Goal: Information Seeking & Learning: Learn about a topic

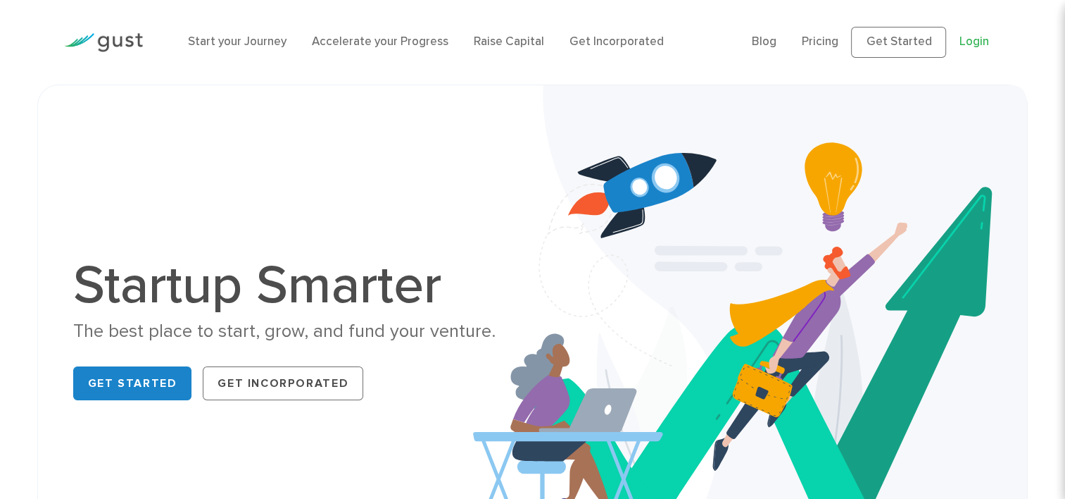
click at [982, 38] on link "Login" at bounding box center [974, 42] width 30 height 14
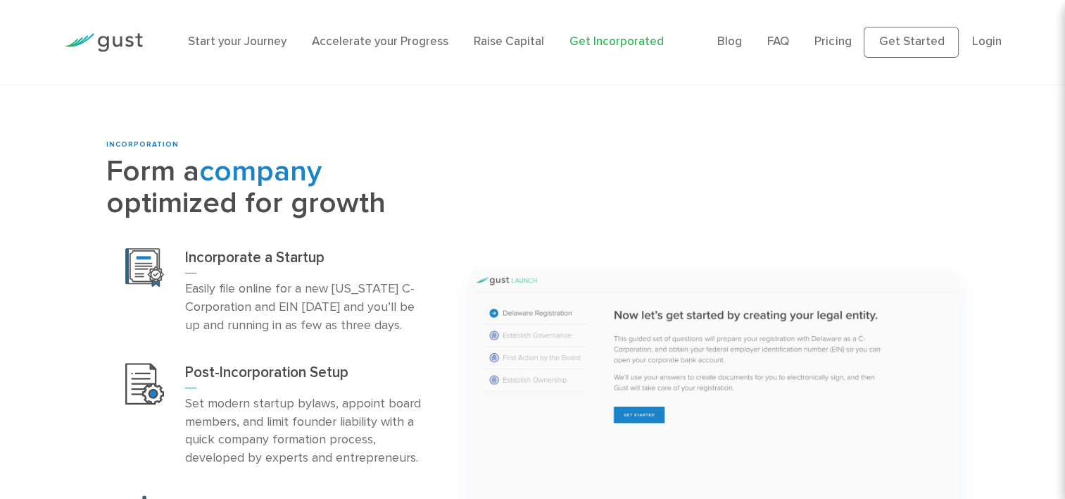
scroll to position [563, 0]
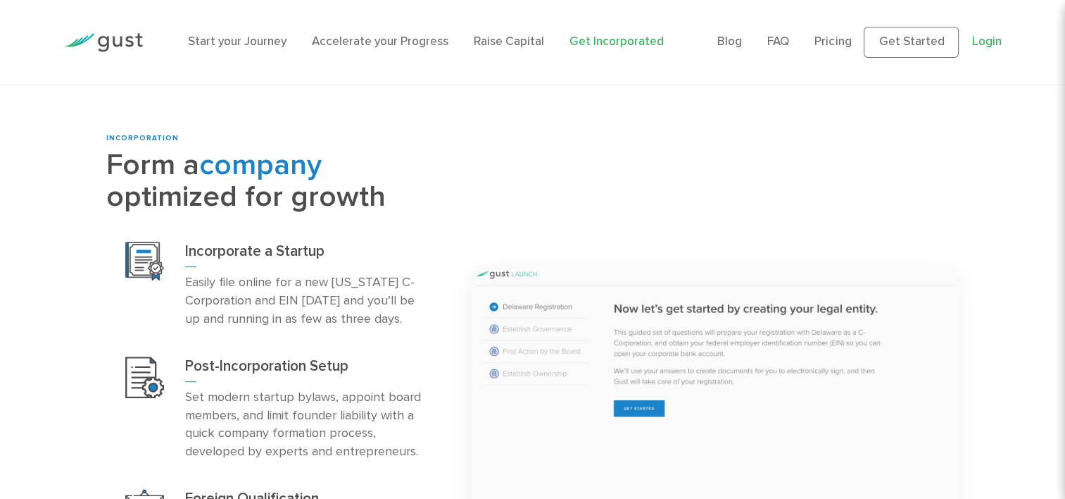
click at [988, 41] on link "Login" at bounding box center [987, 42] width 30 height 14
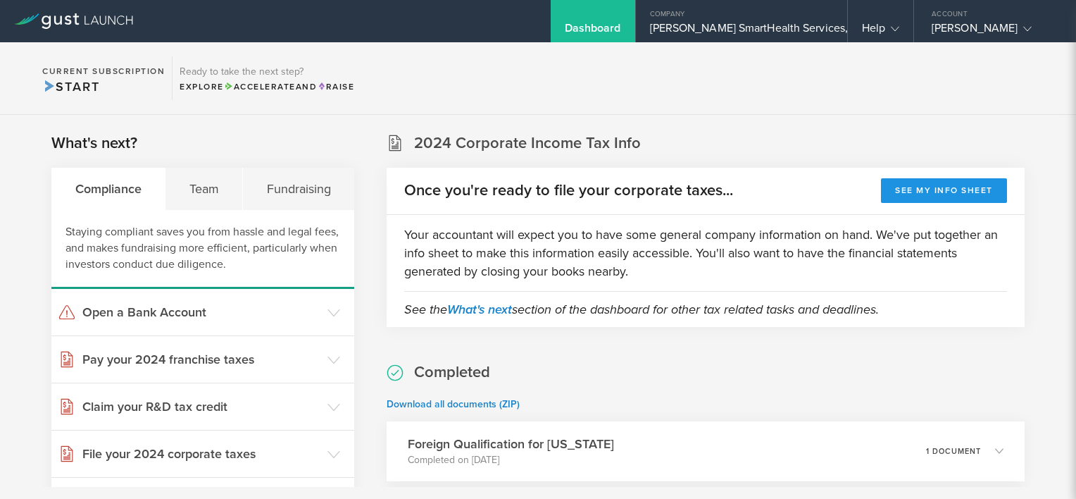
click at [910, 194] on button "See my info sheet" at bounding box center [944, 190] width 126 height 25
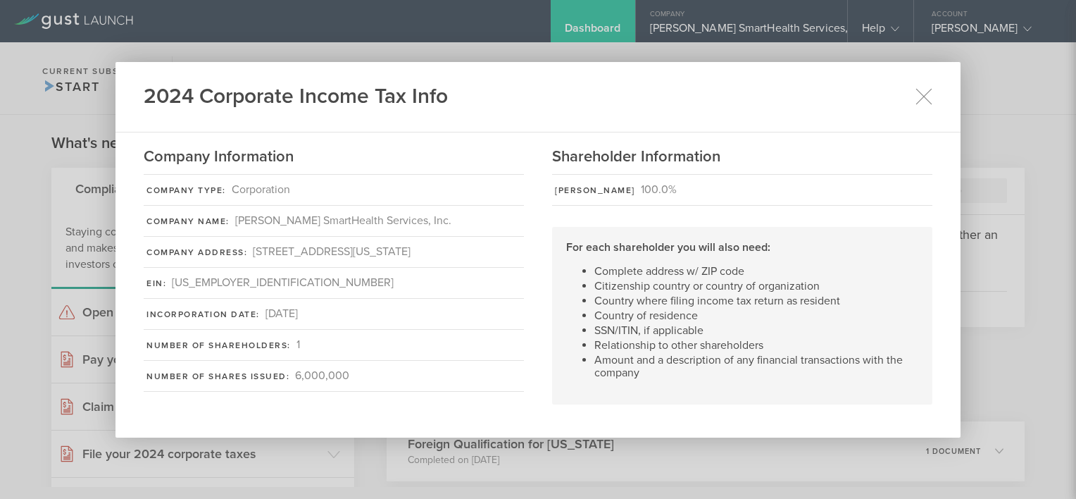
click at [727, 353] on li "Amount and a description of any financial transactions with the company" at bounding box center [756, 365] width 324 height 25
click at [920, 92] on icon at bounding box center [924, 96] width 18 height 18
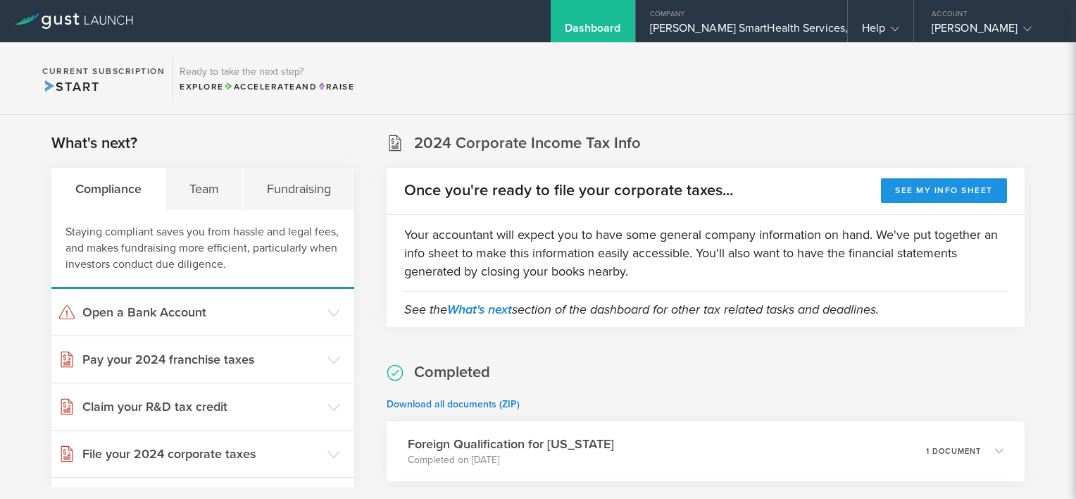
click at [927, 193] on button "See my info sheet" at bounding box center [944, 190] width 126 height 25
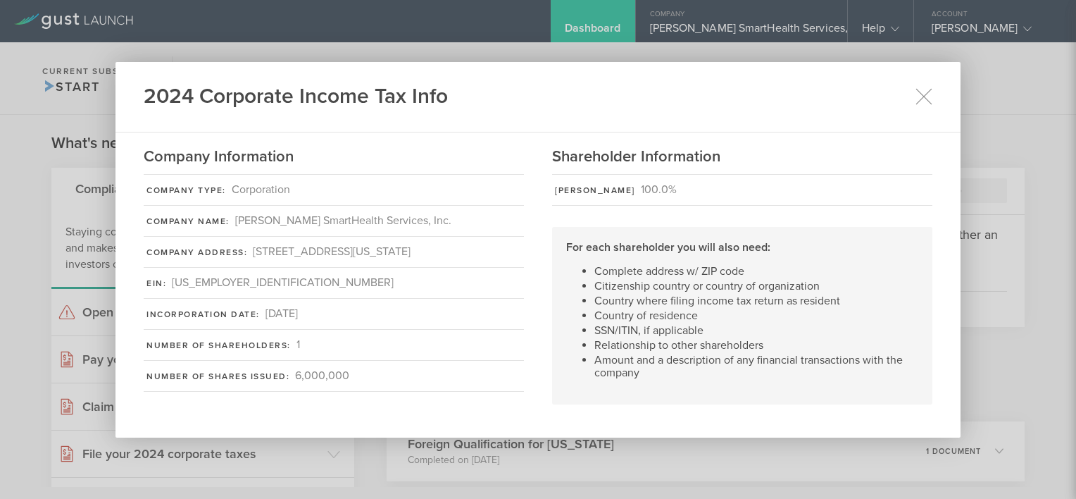
click at [1048, 384] on div "2024 Corporate Income Tax Info Company Information Company Type: Corporation Co…" at bounding box center [538, 249] width 1076 height 499
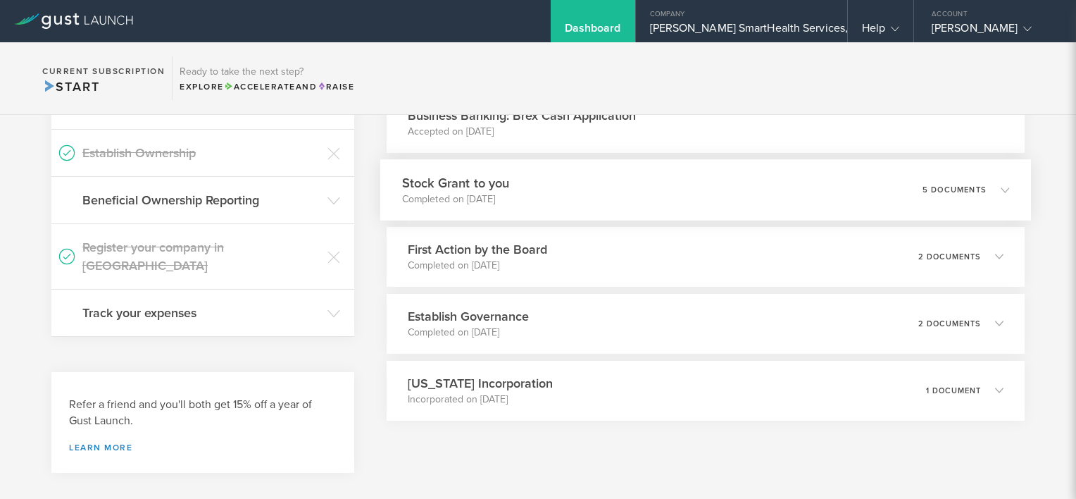
scroll to position [416, 0]
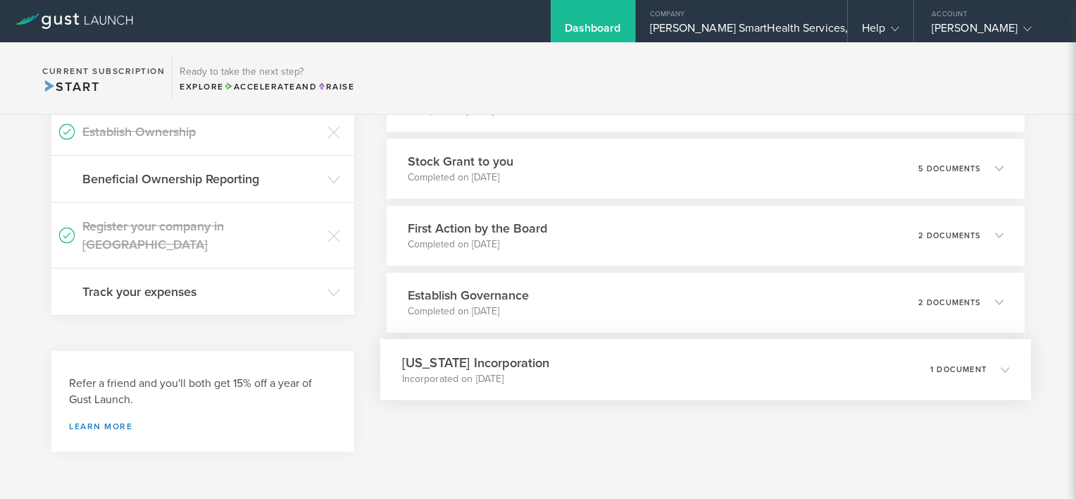
click at [611, 355] on div "[US_STATE] Incorporation Incorporated on [DATE] 1 document" at bounding box center [705, 369] width 651 height 61
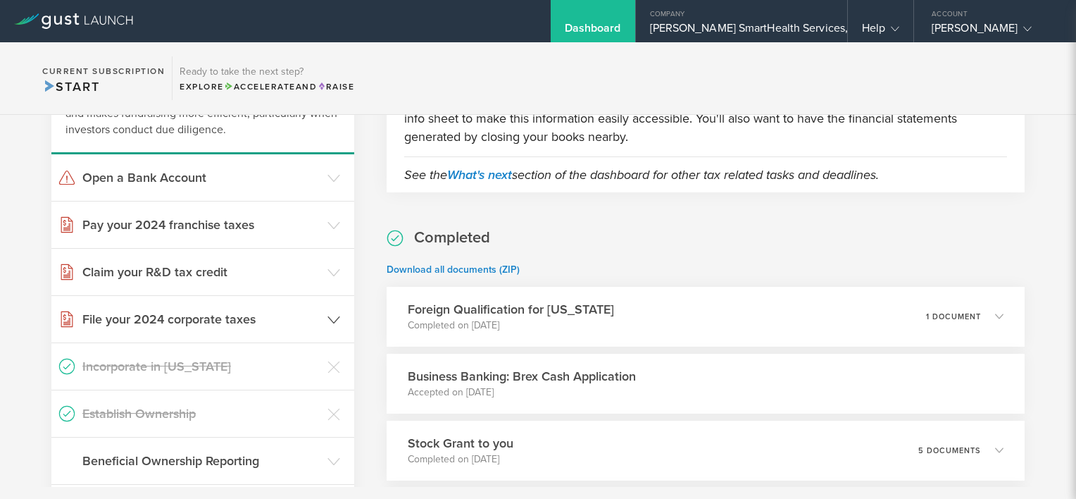
scroll to position [0, 0]
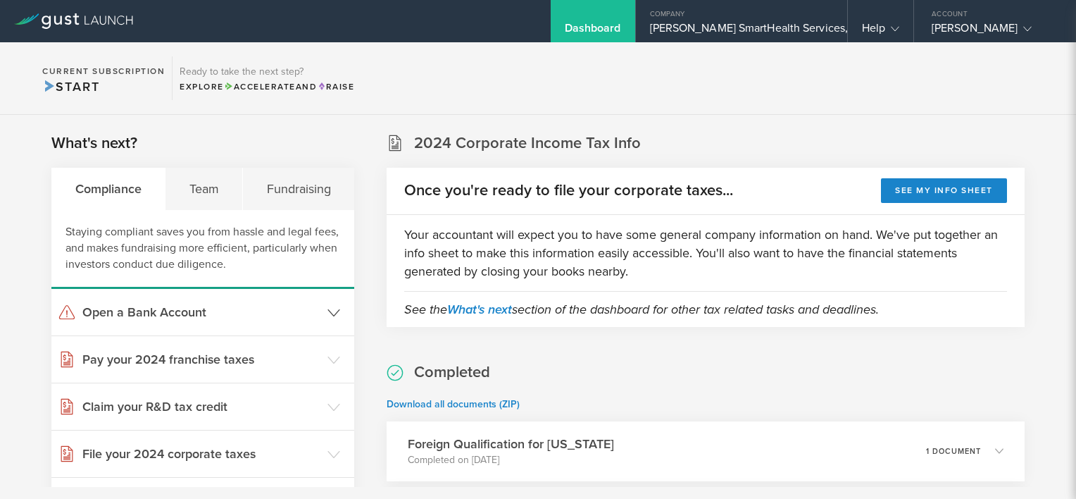
click at [327, 311] on icon at bounding box center [333, 312] width 13 height 13
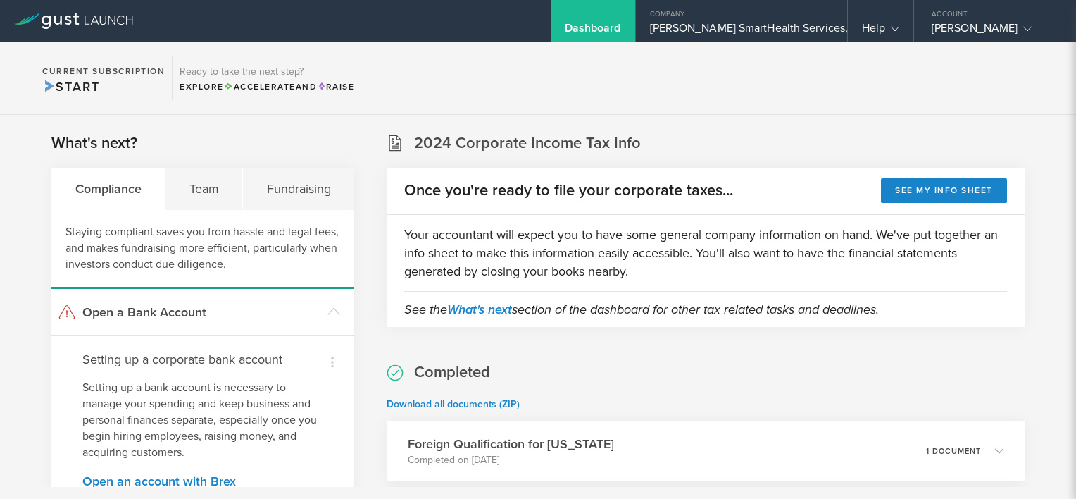
scroll to position [141, 0]
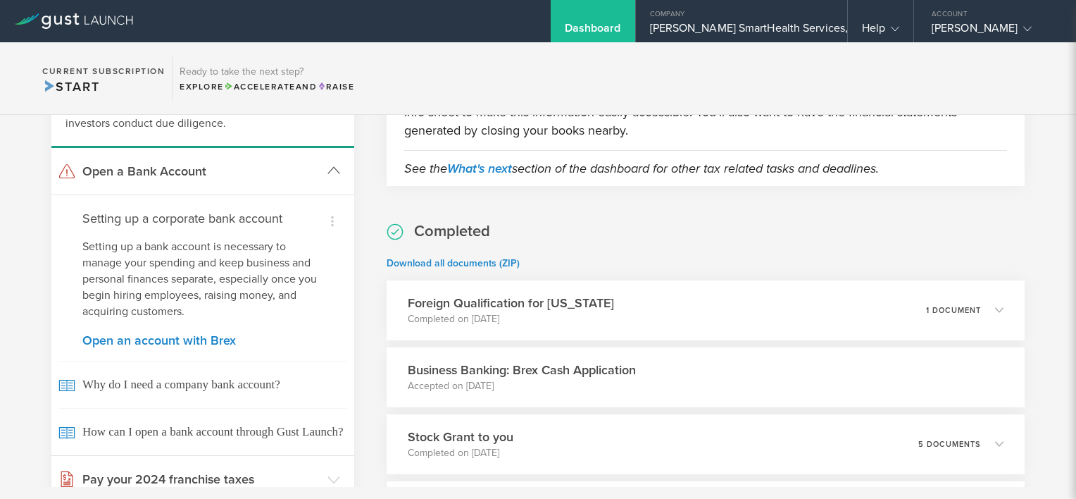
click at [328, 172] on icon at bounding box center [333, 170] width 13 height 13
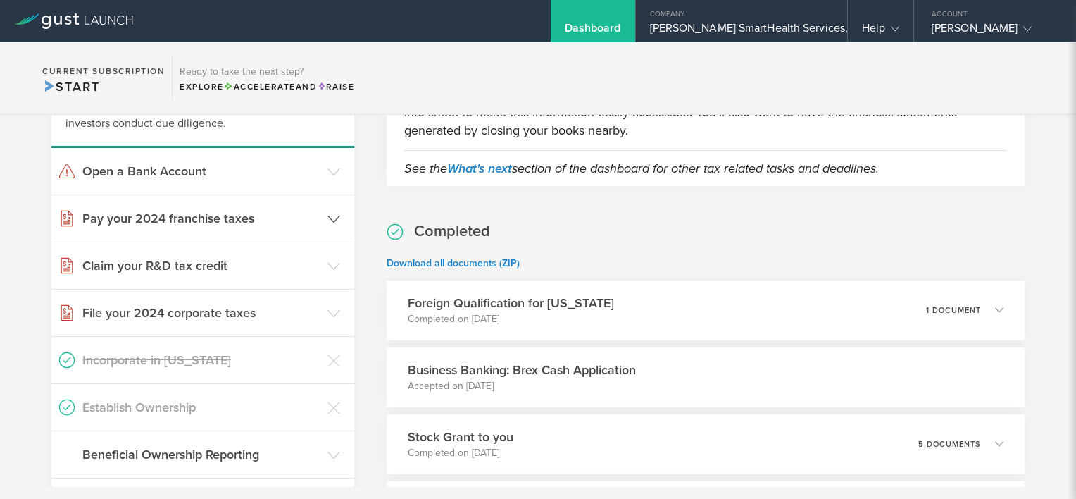
click at [327, 224] on icon at bounding box center [333, 219] width 13 height 13
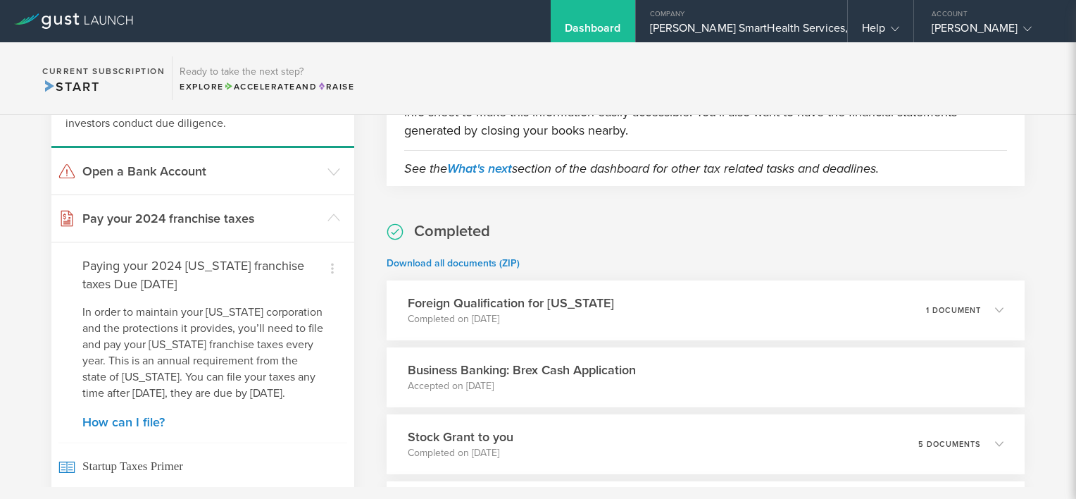
click at [204, 278] on h4 "Paying your 2024 [US_STATE] franchise taxes Due [DATE]" at bounding box center [202, 274] width 241 height 37
click at [334, 270] on icon at bounding box center [332, 268] width 17 height 17
click at [332, 220] on div at bounding box center [538, 249] width 1076 height 499
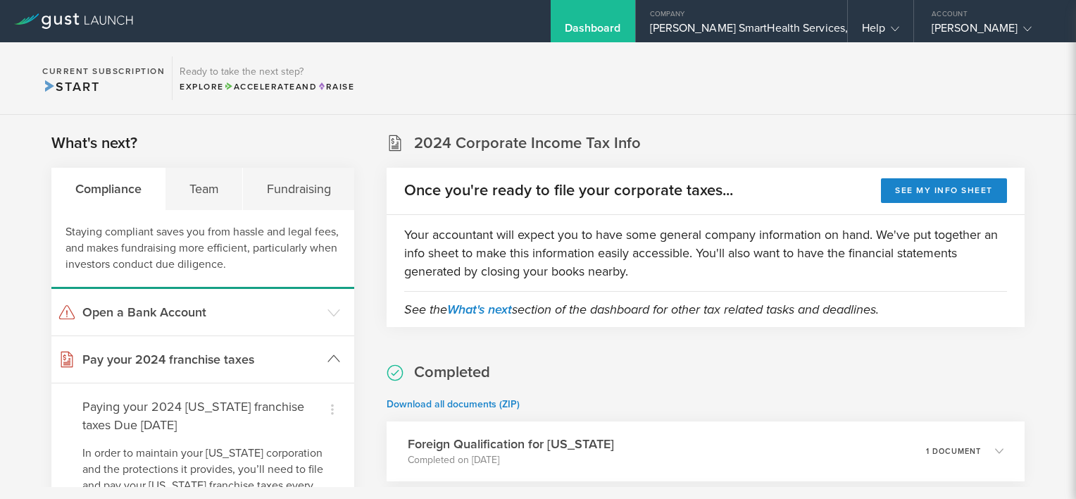
click at [336, 361] on icon at bounding box center [333, 358] width 13 height 13
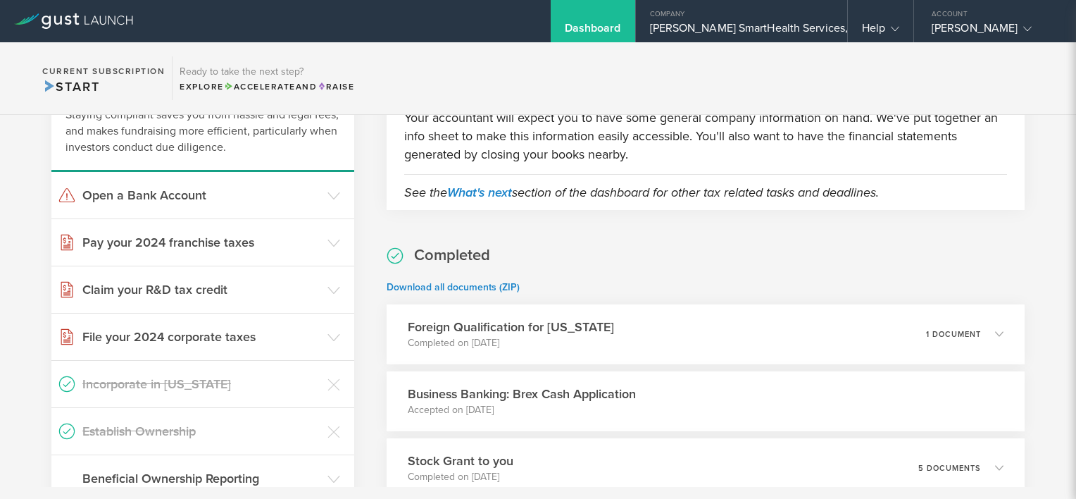
scroll to position [141, 0]
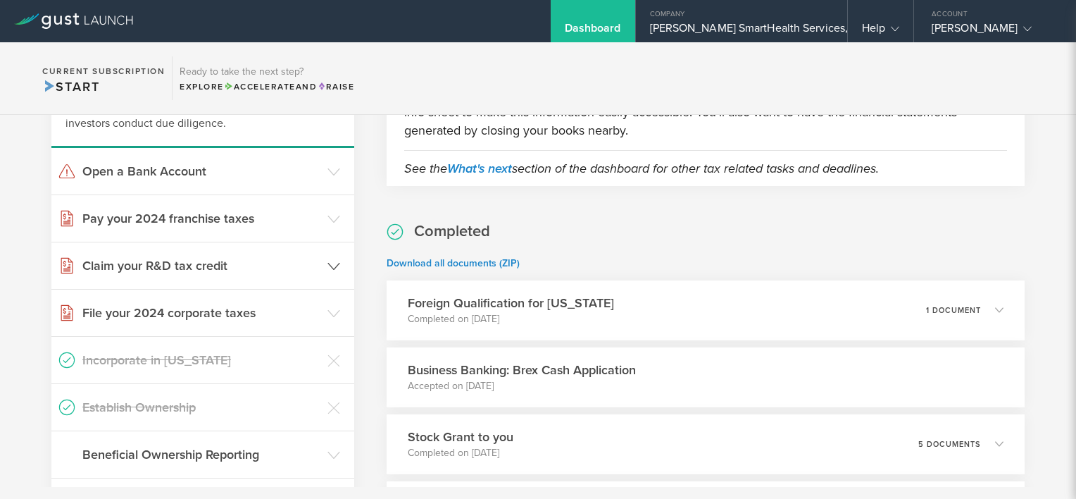
click at [221, 265] on h3 "Claim your R&D tax credit" at bounding box center [201, 265] width 238 height 18
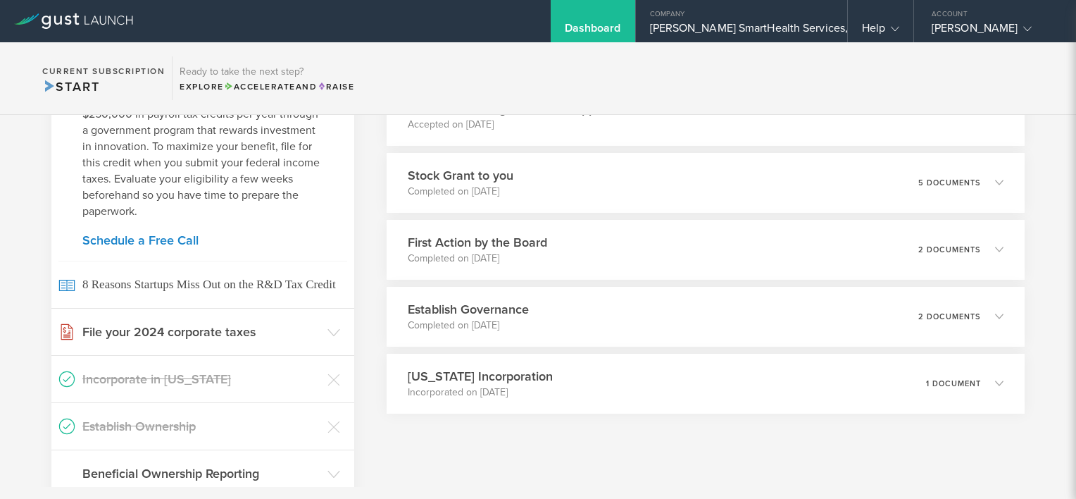
scroll to position [422, 0]
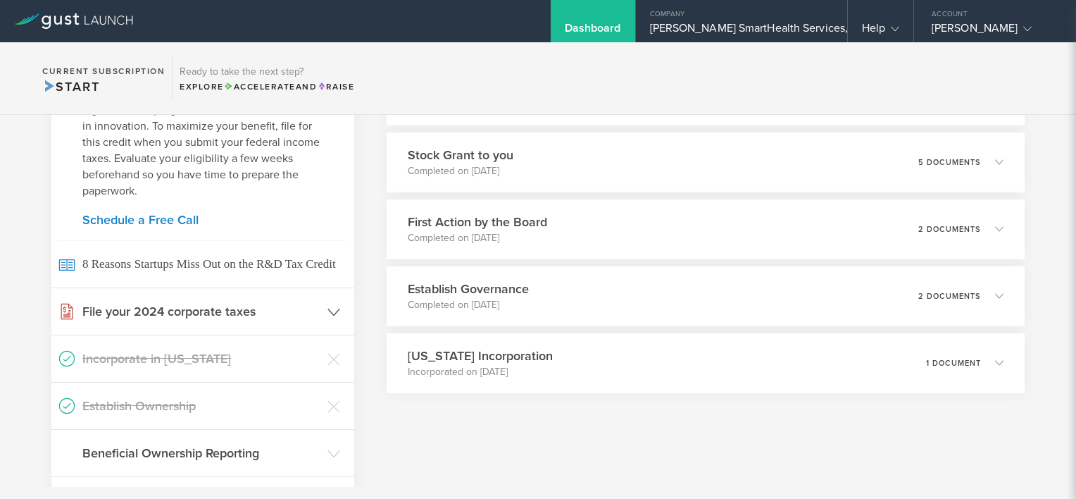
click at [335, 311] on icon at bounding box center [333, 312] width 13 height 13
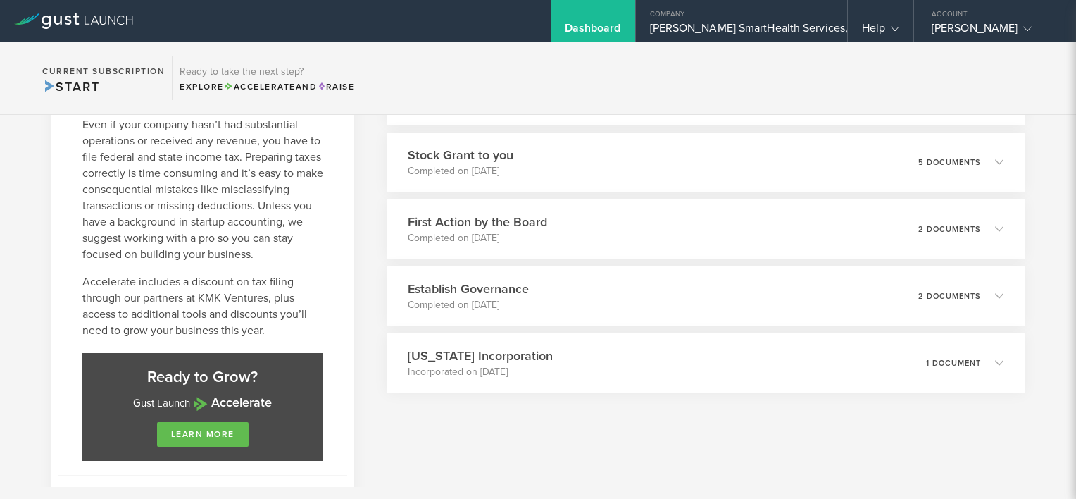
scroll to position [282, 0]
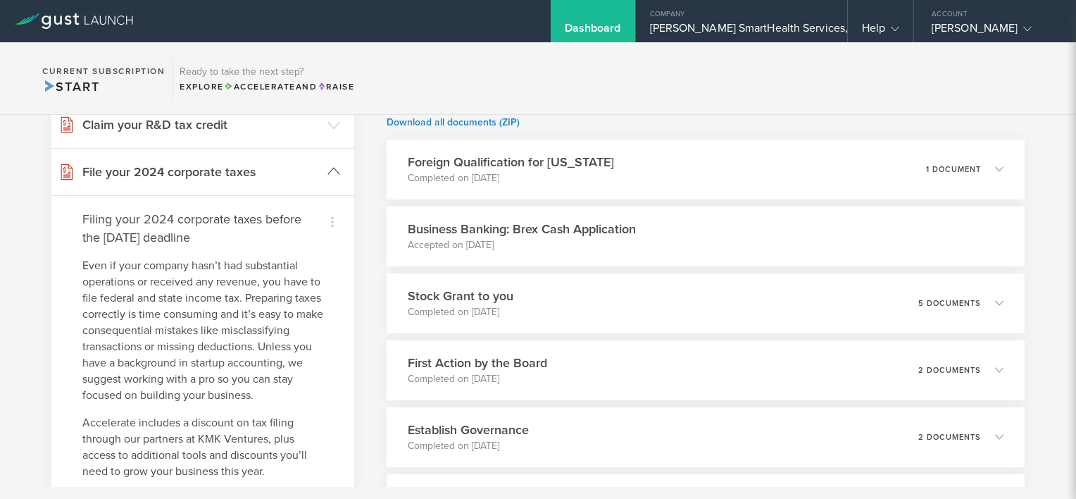
click at [327, 175] on icon at bounding box center [333, 171] width 13 height 13
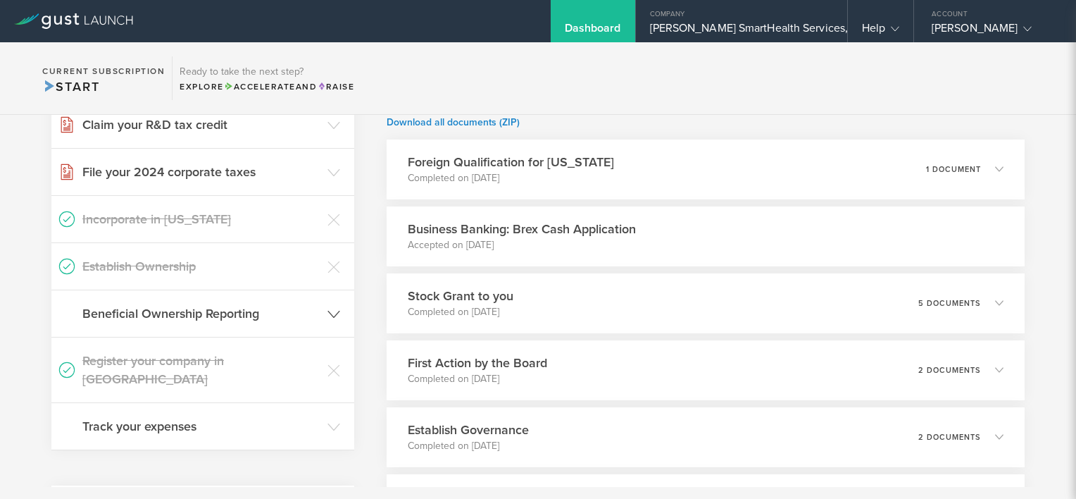
click at [327, 312] on icon at bounding box center [333, 314] width 13 height 13
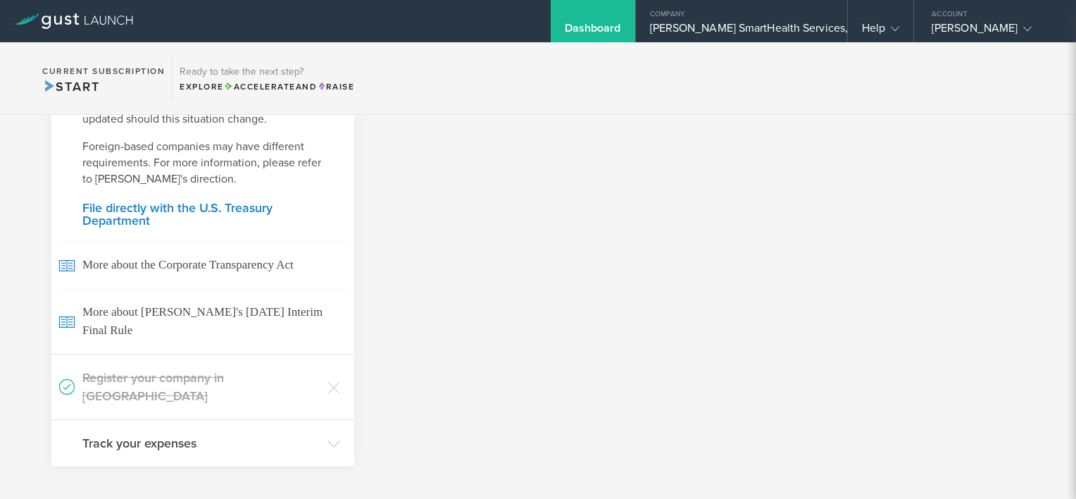
scroll to position [845, 0]
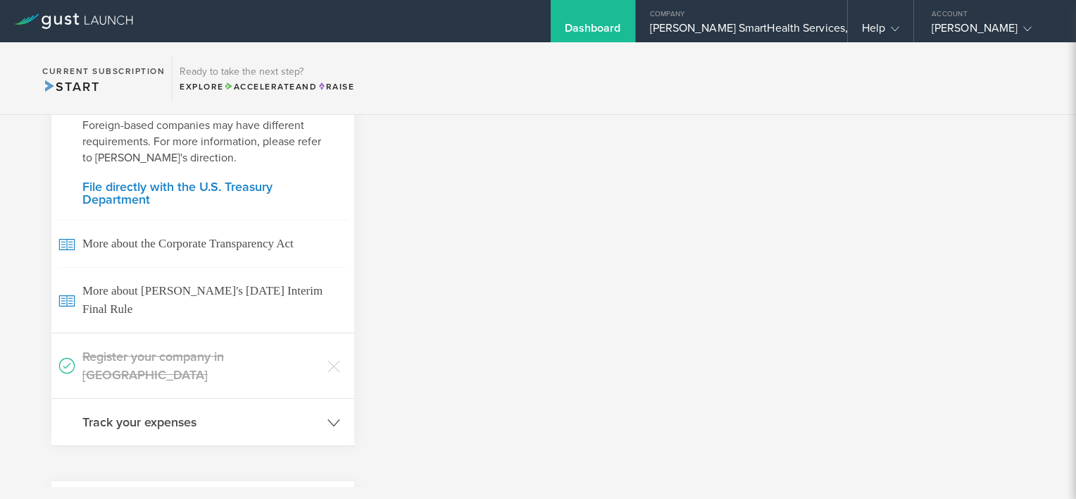
click at [318, 405] on header "Track your expenses" at bounding box center [202, 422] width 303 height 46
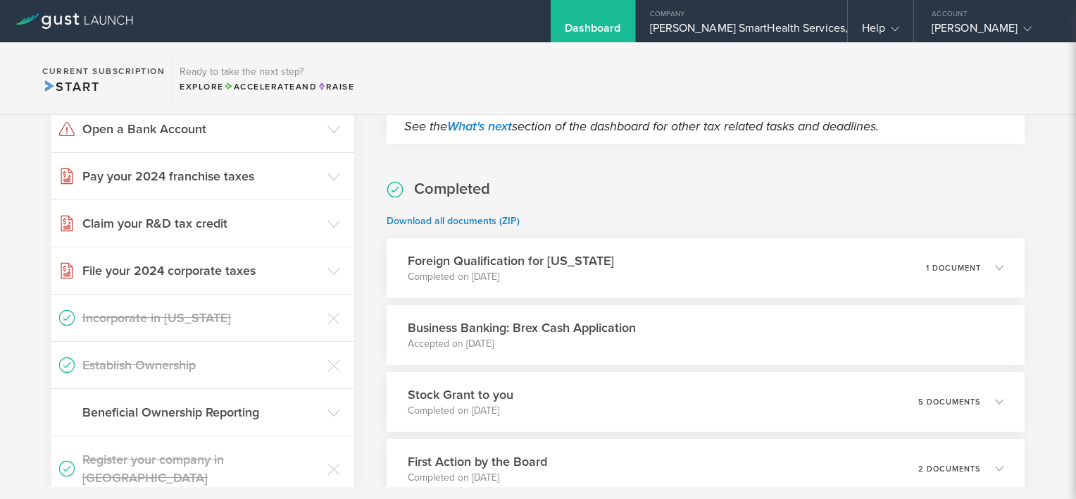
scroll to position [324, 0]
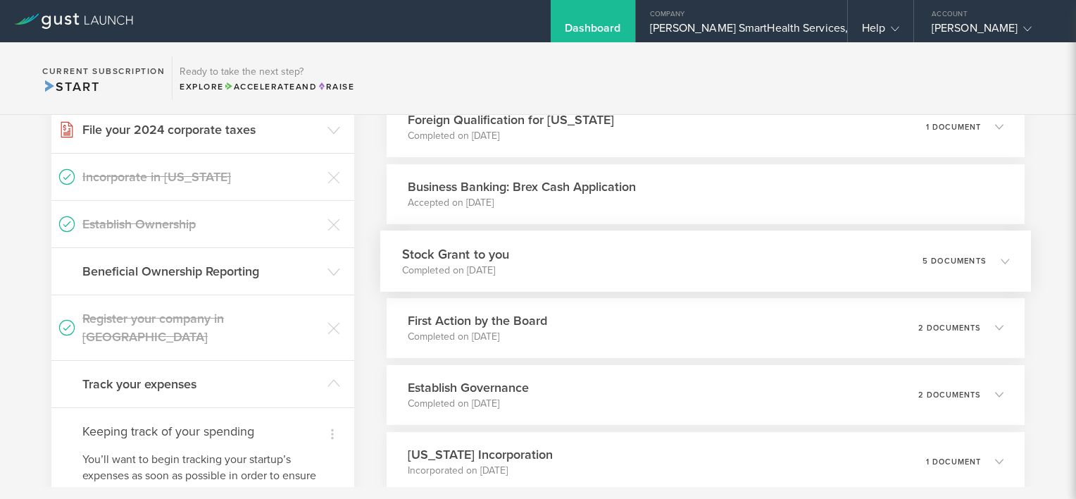
click at [986, 258] on icon at bounding box center [997, 260] width 23 height 13
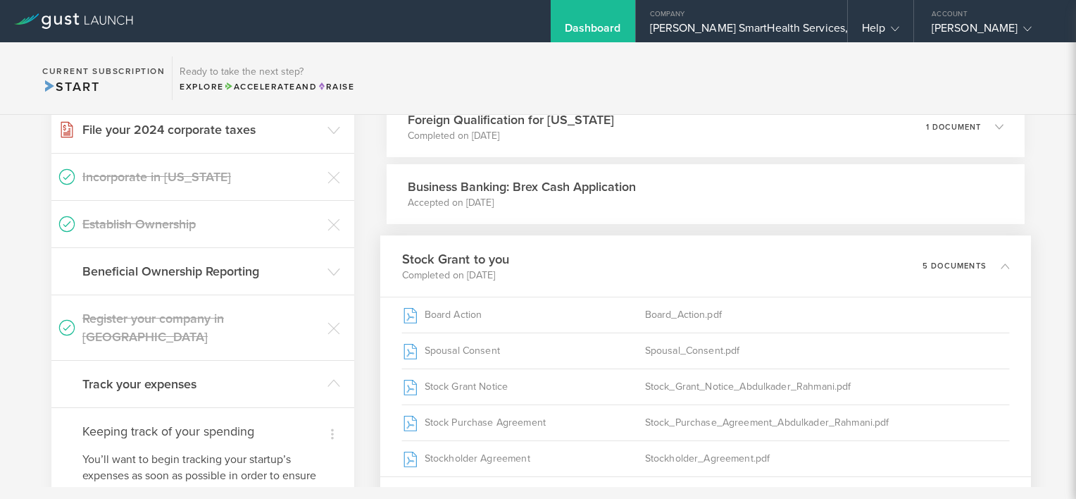
scroll to position [465, 0]
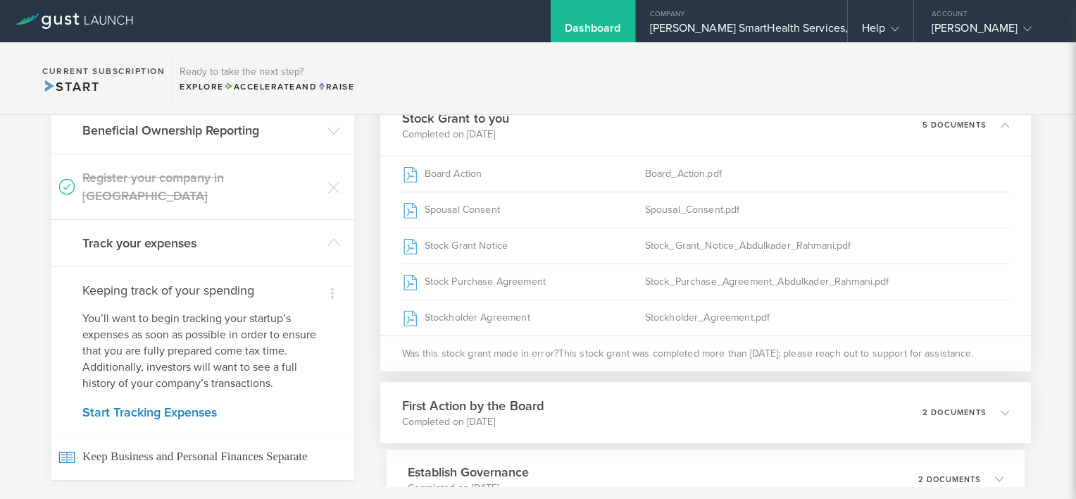
click at [986, 411] on icon at bounding box center [997, 412] width 23 height 13
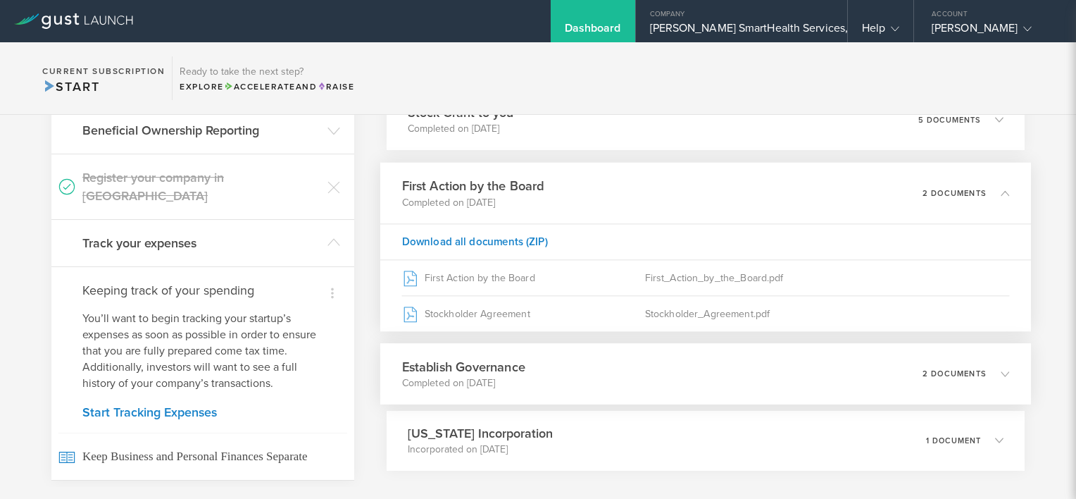
click at [951, 375] on p "2 documents" at bounding box center [954, 373] width 64 height 8
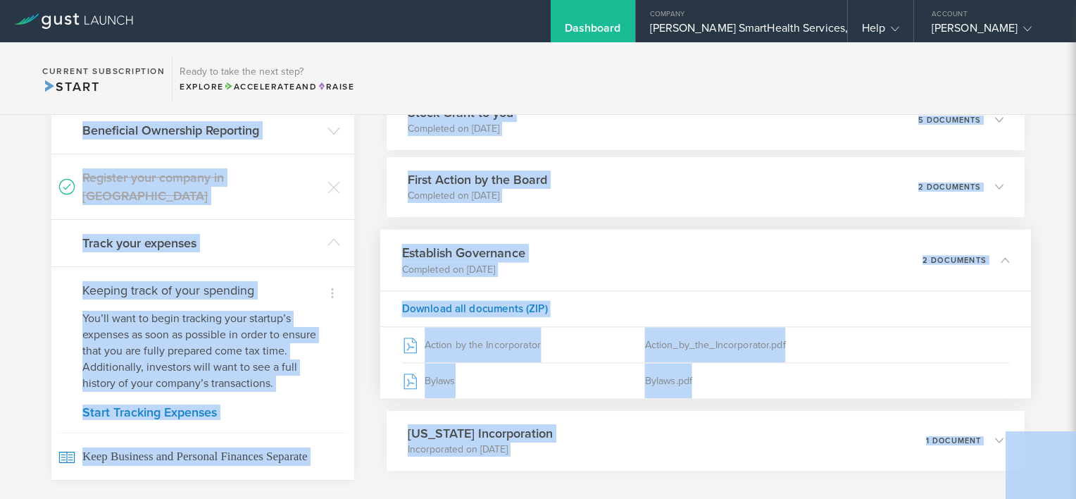
click at [0, 133] on html "Dashboard Company [PERSON_NAME] SmartHealth Services, Inc. Company Information …" at bounding box center [538, 249] width 1076 height 499
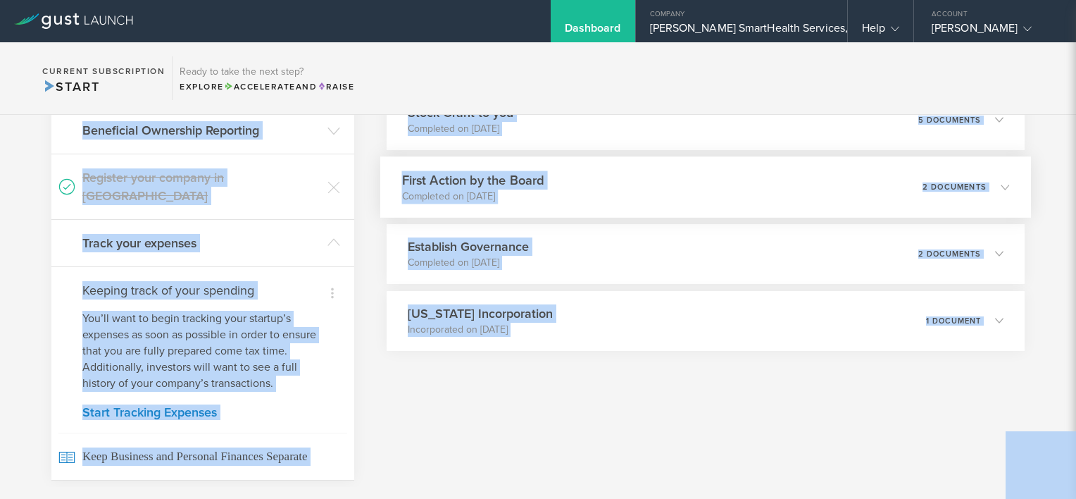
click at [380, 196] on div "First Action by the Board Completed on [DATE] 2 documents" at bounding box center [705, 186] width 651 height 61
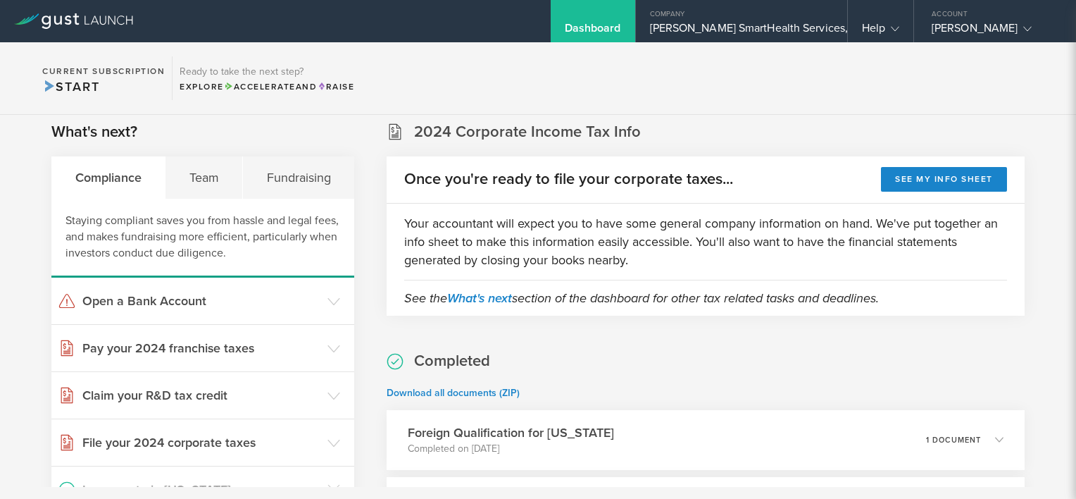
scroll to position [0, 0]
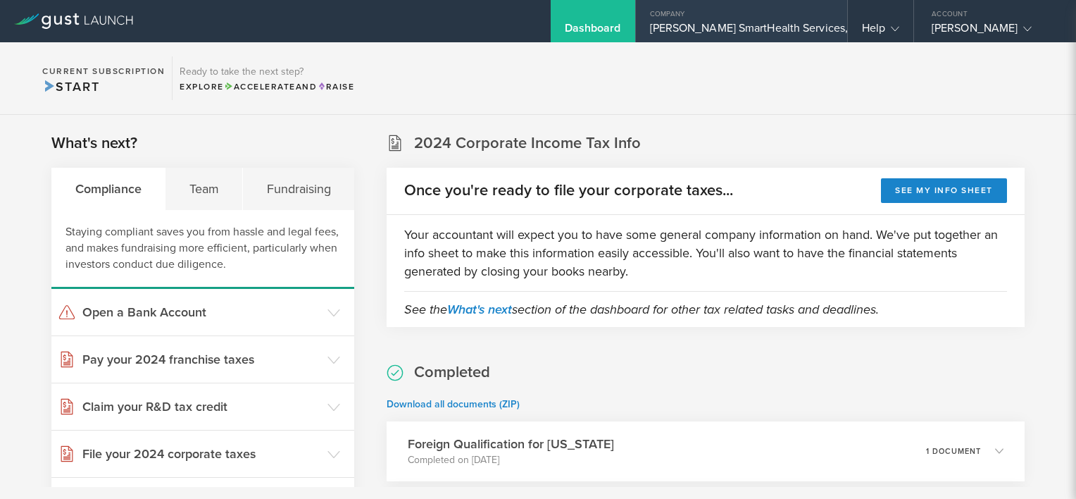
click at [756, 26] on div "[PERSON_NAME] SmartHealth Services, Inc." at bounding box center [741, 31] width 183 height 21
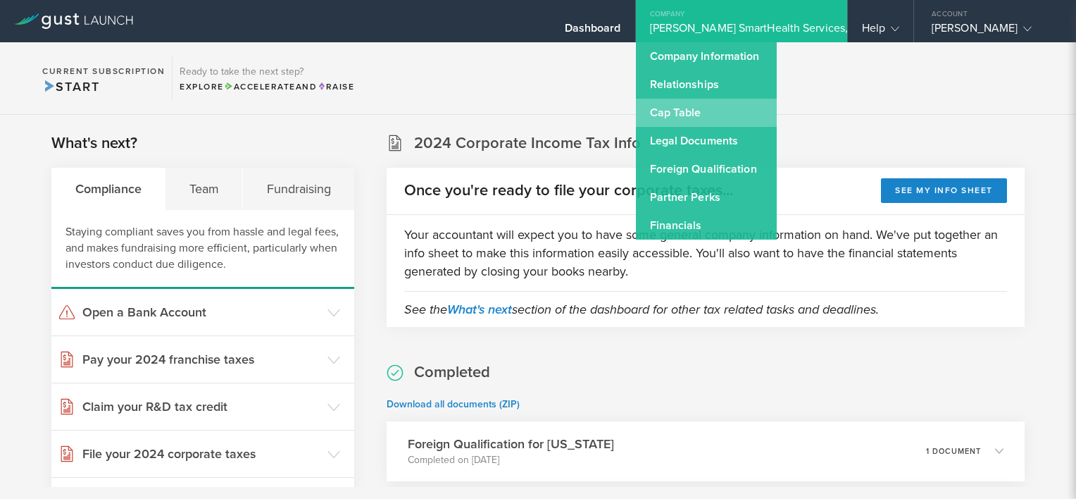
click at [698, 104] on link "Cap Table" at bounding box center [706, 113] width 141 height 28
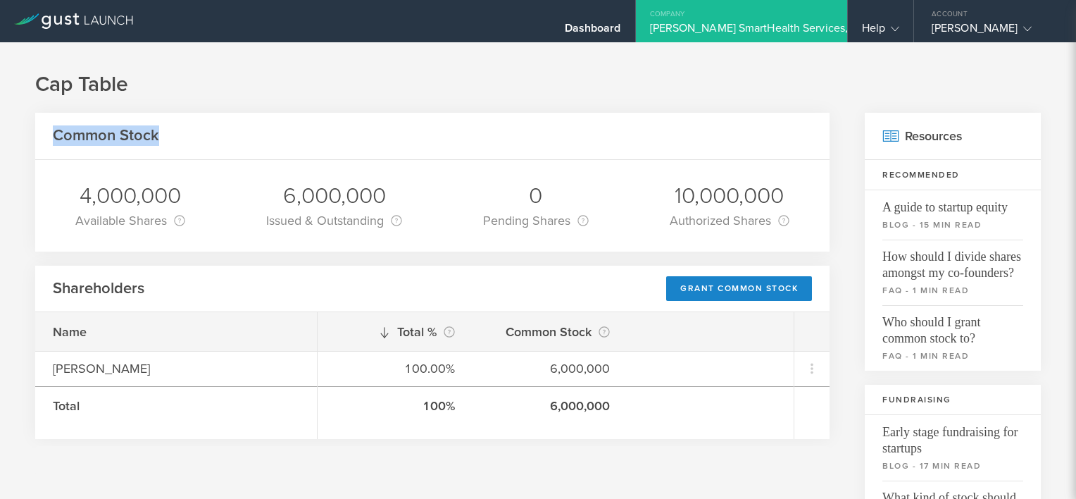
drag, startPoint x: 54, startPoint y: 124, endPoint x: 188, endPoint y: 132, distance: 134.1
click at [188, 132] on div "Common Stock" at bounding box center [432, 136] width 794 height 47
copy h2 "Common Stock"
drag, startPoint x: 78, startPoint y: 193, endPoint x: 177, endPoint y: 192, distance: 99.3
click at [177, 192] on div "4,000,000" at bounding box center [130, 196] width 110 height 30
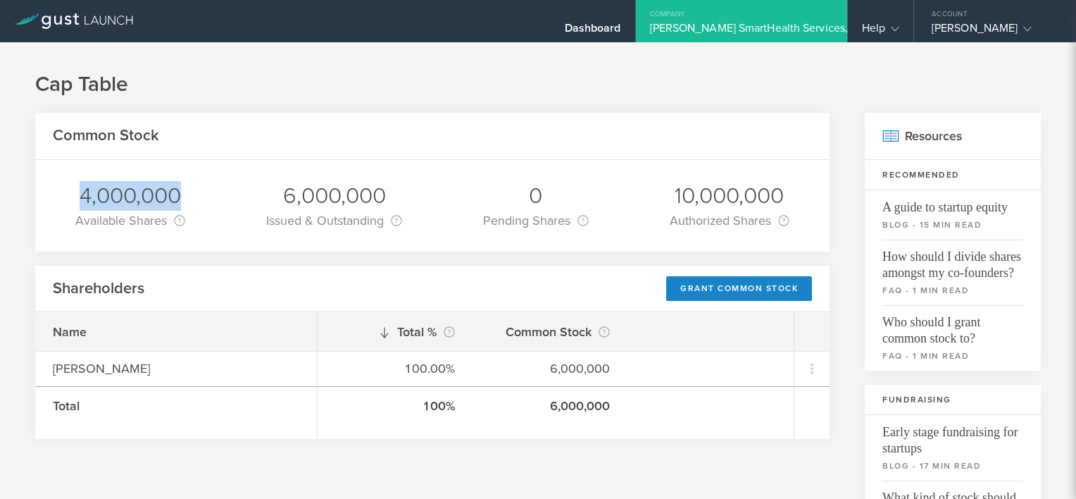
copy div "4,000,000"
drag, startPoint x: 72, startPoint y: 220, endPoint x: 168, endPoint y: 220, distance: 96.5
click at [168, 220] on div "4,000,000 Available Shares This is the number of shares that the company has av…" at bounding box center [130, 206] width 131 height 92
copy div "Available Shares"
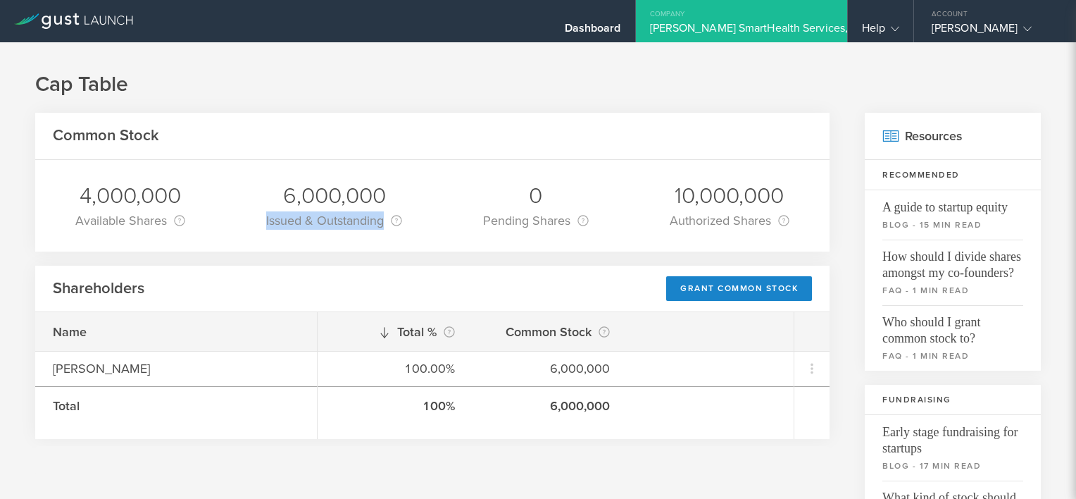
drag, startPoint x: 262, startPoint y: 217, endPoint x: 386, endPoint y: 222, distance: 124.0
click at [386, 222] on div "Issued & Outstanding This is the number of shares that are currently held by sh…" at bounding box center [334, 221] width 136 height 20
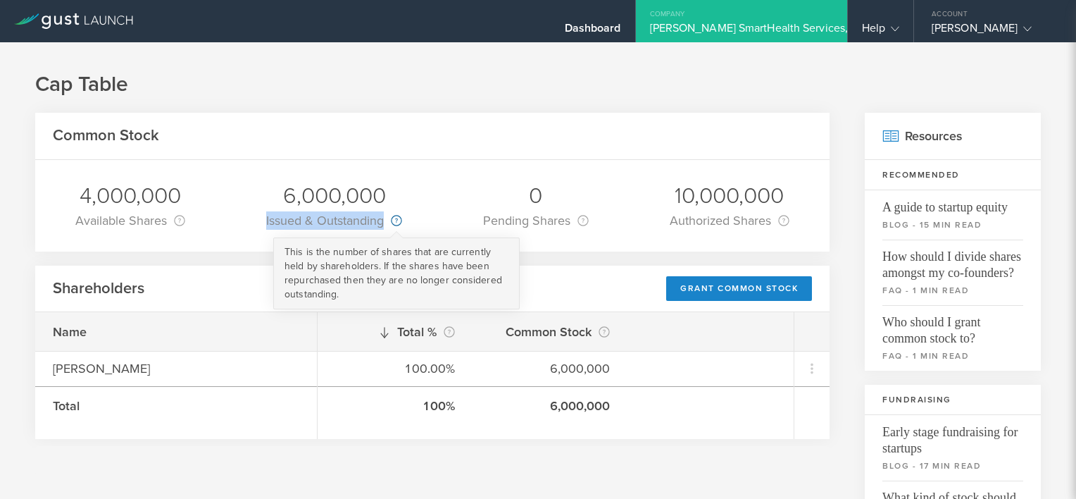
copy div "Issued & Outstanding"
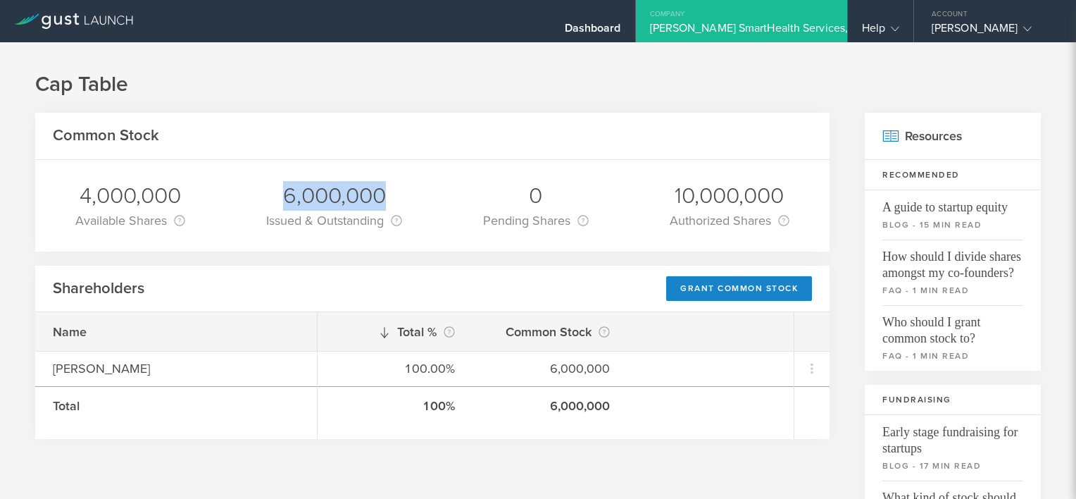
drag, startPoint x: 384, startPoint y: 192, endPoint x: 275, endPoint y: 198, distance: 109.3
click at [275, 198] on div "6,000,000" at bounding box center [334, 196] width 136 height 30
copy div "6,000,000"
drag, startPoint x: 472, startPoint y: 220, endPoint x: 565, endPoint y: 220, distance: 92.2
click at [565, 220] on div "0 Pending Shares This is the number of shares from any pending stock grants. Al…" at bounding box center [535, 206] width 127 height 92
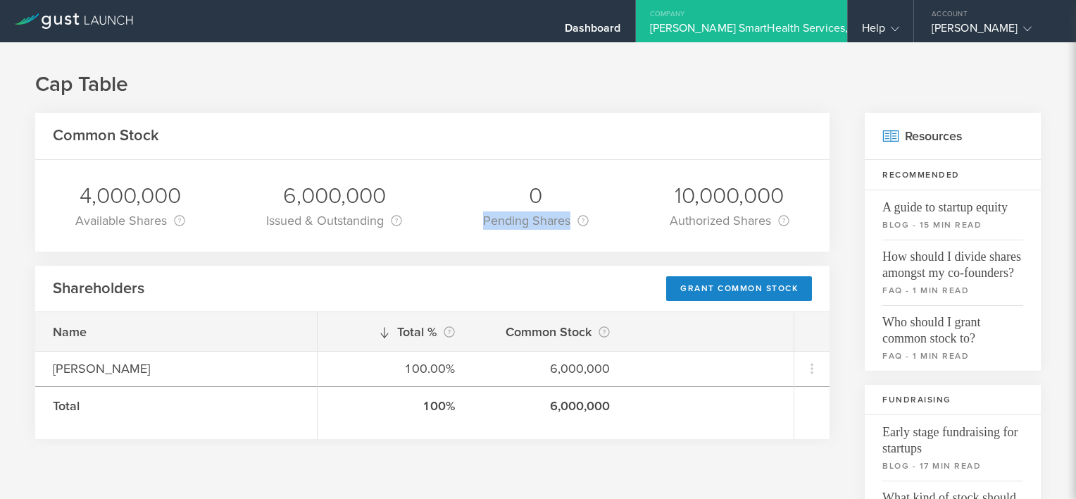
copy div "Pending Shares"
click at [525, 192] on div "0" at bounding box center [536, 196] width 106 height 30
drag, startPoint x: 525, startPoint y: 192, endPoint x: 532, endPoint y: 192, distance: 7.1
click at [532, 192] on div "0" at bounding box center [536, 196] width 106 height 30
copy div "0"
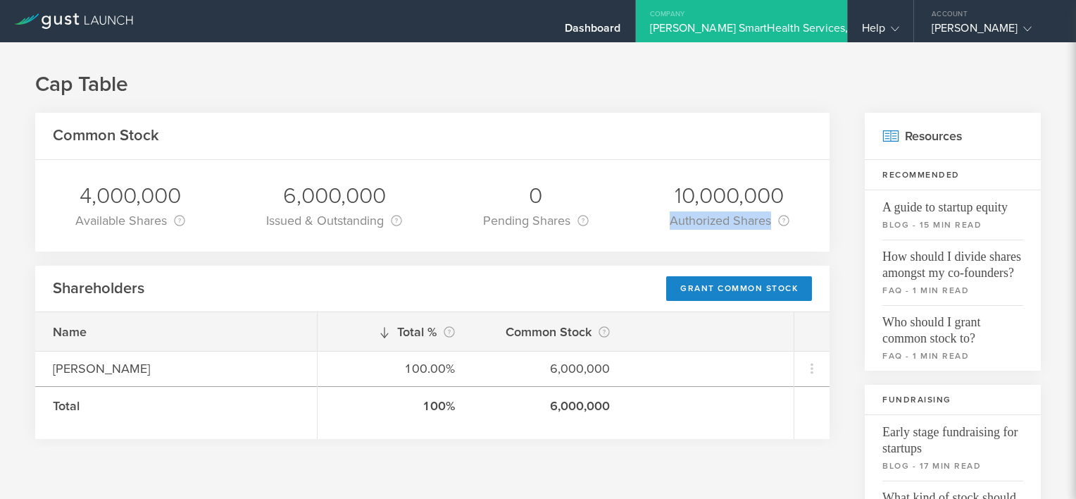
drag, startPoint x: 657, startPoint y: 217, endPoint x: 761, endPoint y: 225, distance: 104.6
click at [761, 225] on div "10,000,000 Authorized Shares This is the total number of shares of Common Stock…" at bounding box center [729, 206] width 141 height 92
copy div "Authorized Shares"
click at [672, 201] on div "10,000,000" at bounding box center [730, 196] width 120 height 30
drag, startPoint x: 664, startPoint y: 194, endPoint x: 827, endPoint y: 194, distance: 162.7
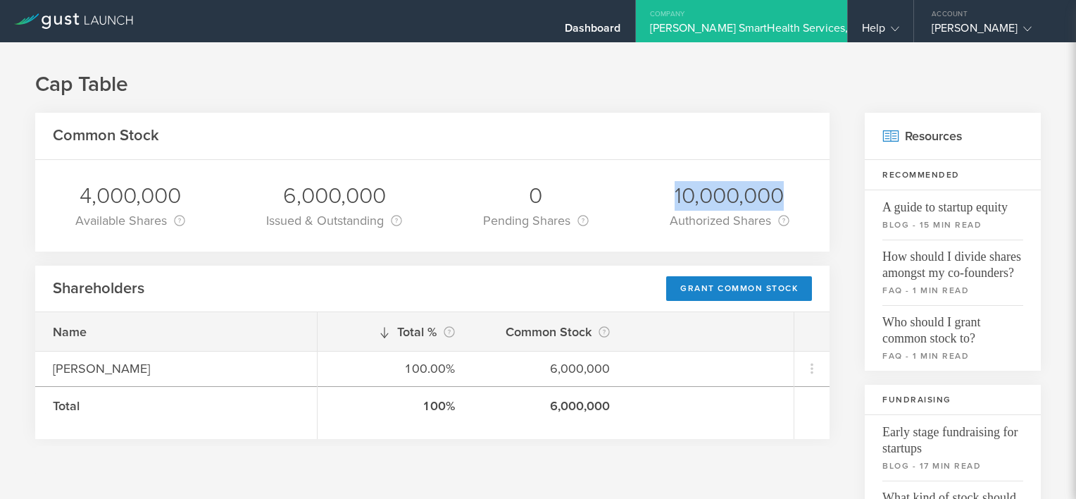
copy div "10,000,000"
drag, startPoint x: 49, startPoint y: 289, endPoint x: 164, endPoint y: 300, distance: 116.0
click at [164, 300] on div "Shareholders Grant Common Stock" at bounding box center [432, 288] width 794 height 47
copy h2 "Shareholders"
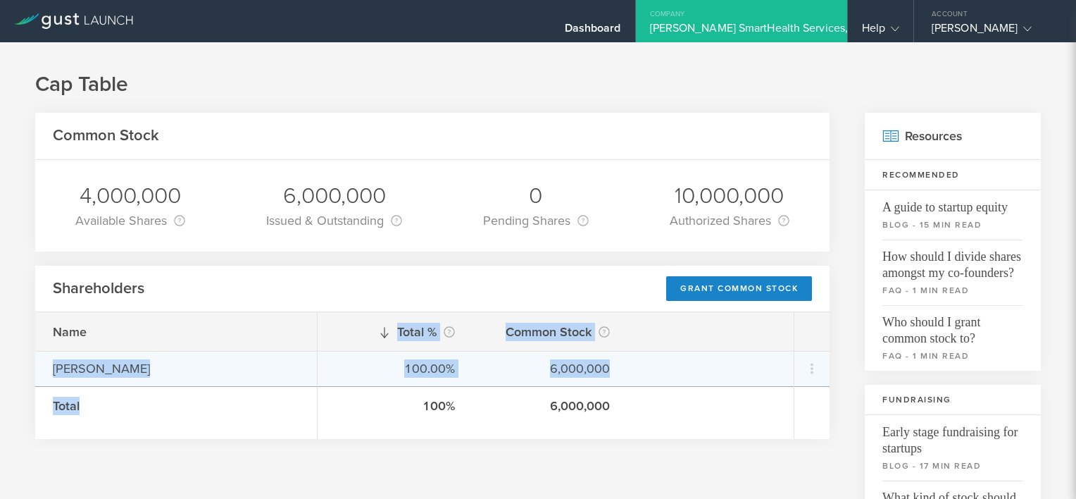
drag, startPoint x: 50, startPoint y: 368, endPoint x: 614, endPoint y: 363, distance: 564.0
click at [614, 363] on div "Name [PERSON_NAME] Total Total % This is the percentage of each shareholder’s o…" at bounding box center [432, 375] width 794 height 127
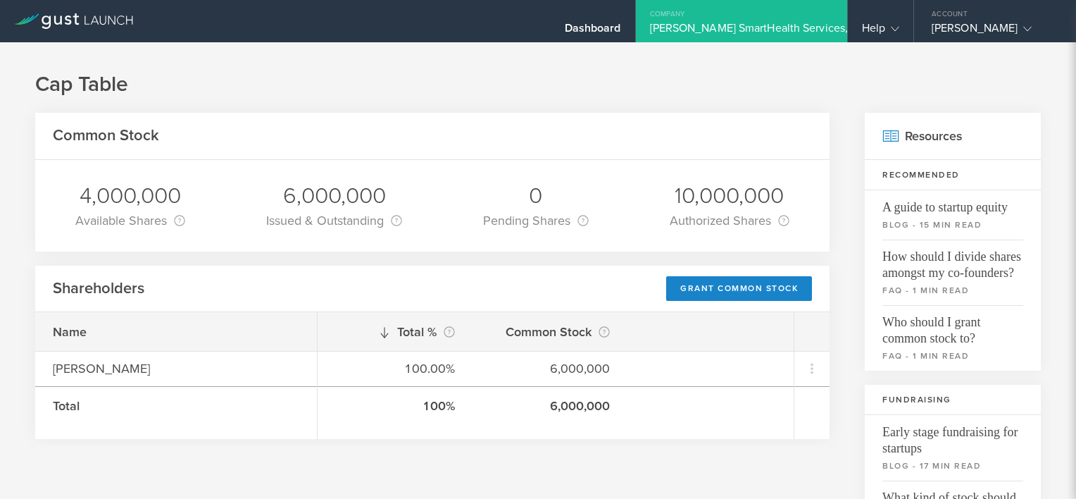
click at [78, 142] on h2 "Common Stock" at bounding box center [106, 135] width 106 height 20
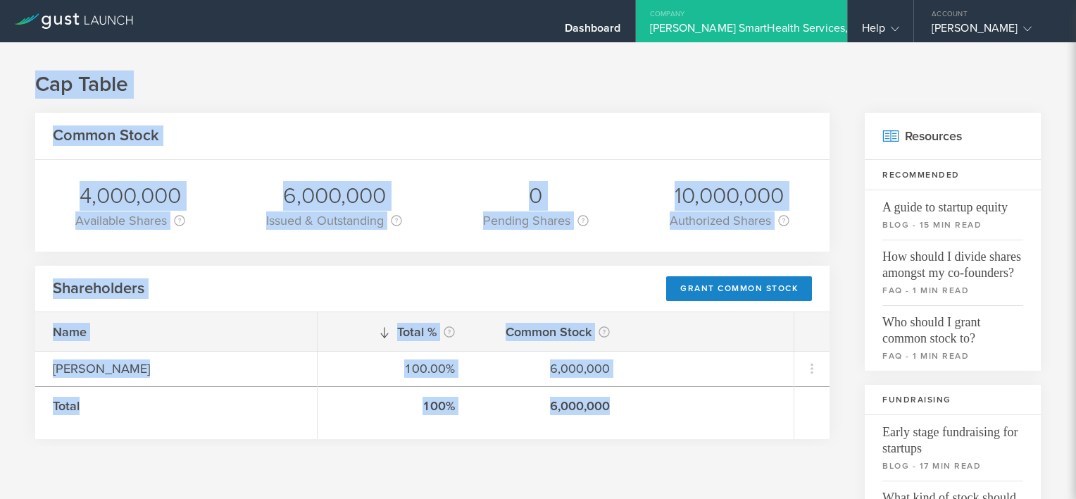
drag, startPoint x: 37, startPoint y: 79, endPoint x: 611, endPoint y: 408, distance: 661.8
